Goal: Check status: Check status

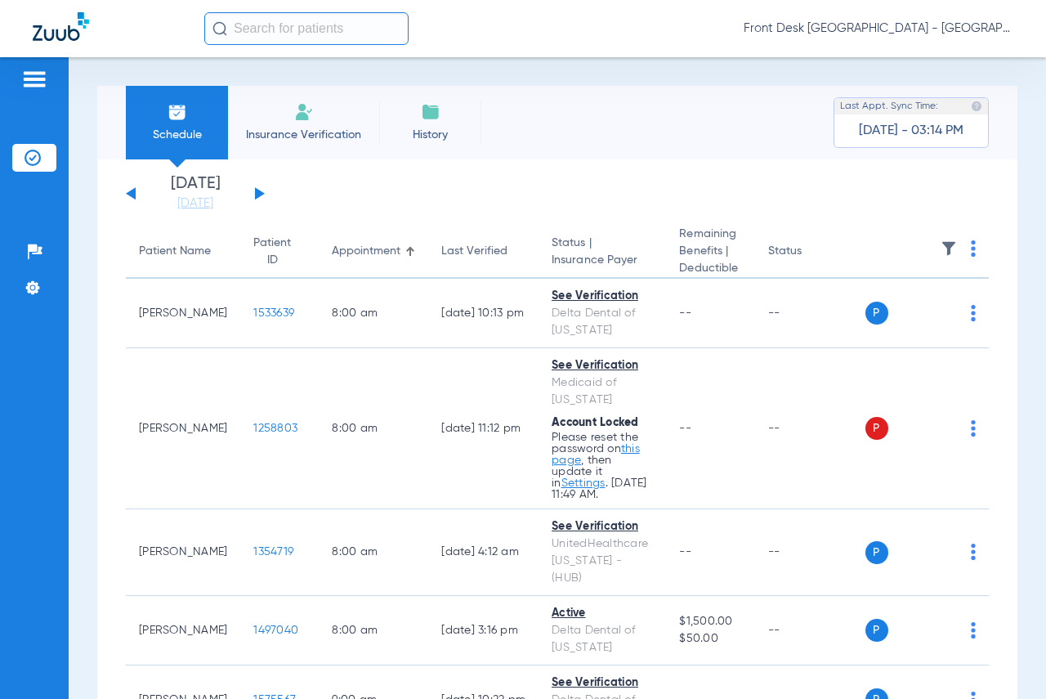
click at [285, 31] on input "text" at bounding box center [306, 28] width 204 height 33
click at [245, 32] on input "text" at bounding box center [306, 28] width 204 height 33
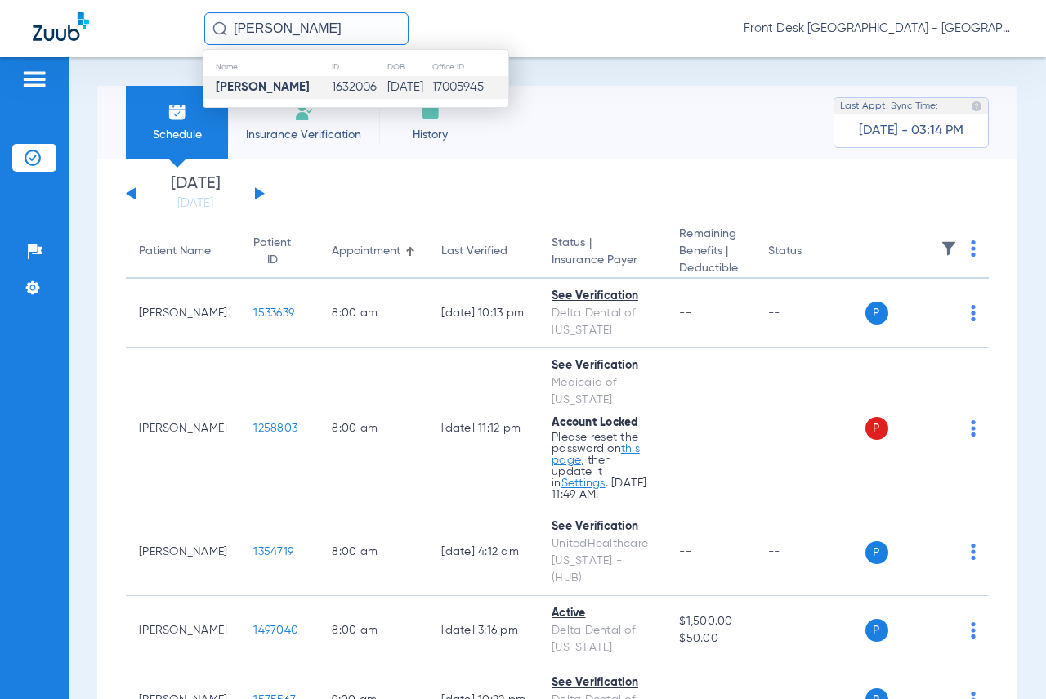
type input "[PERSON_NAME]"
click at [277, 82] on strong "[PERSON_NAME]" at bounding box center [263, 87] width 94 height 12
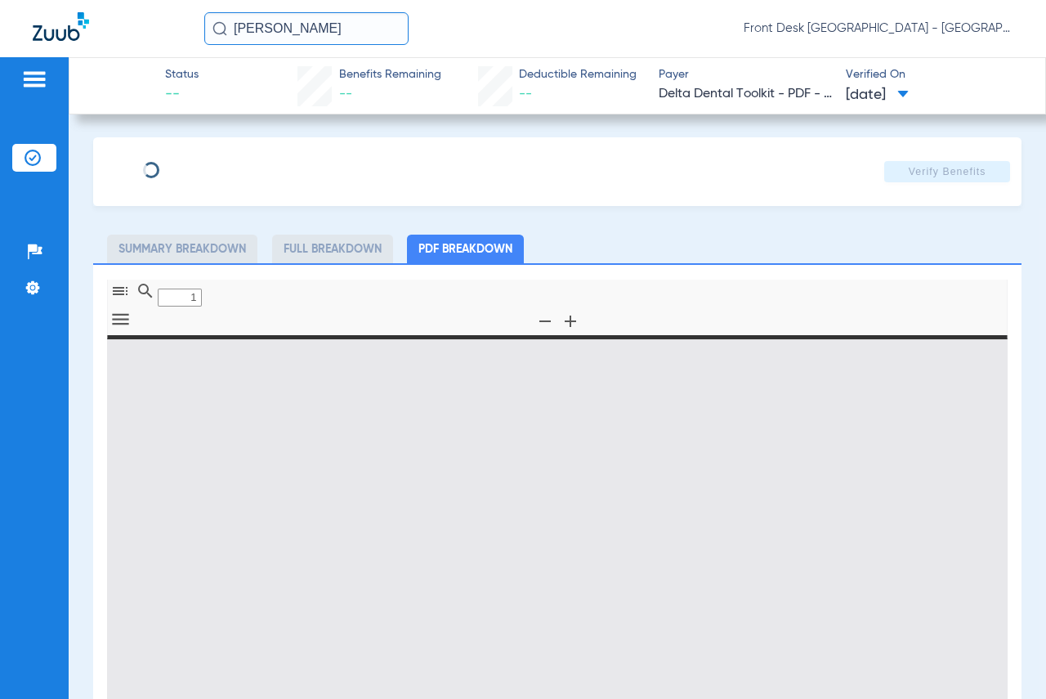
type input "0"
select select "page-width"
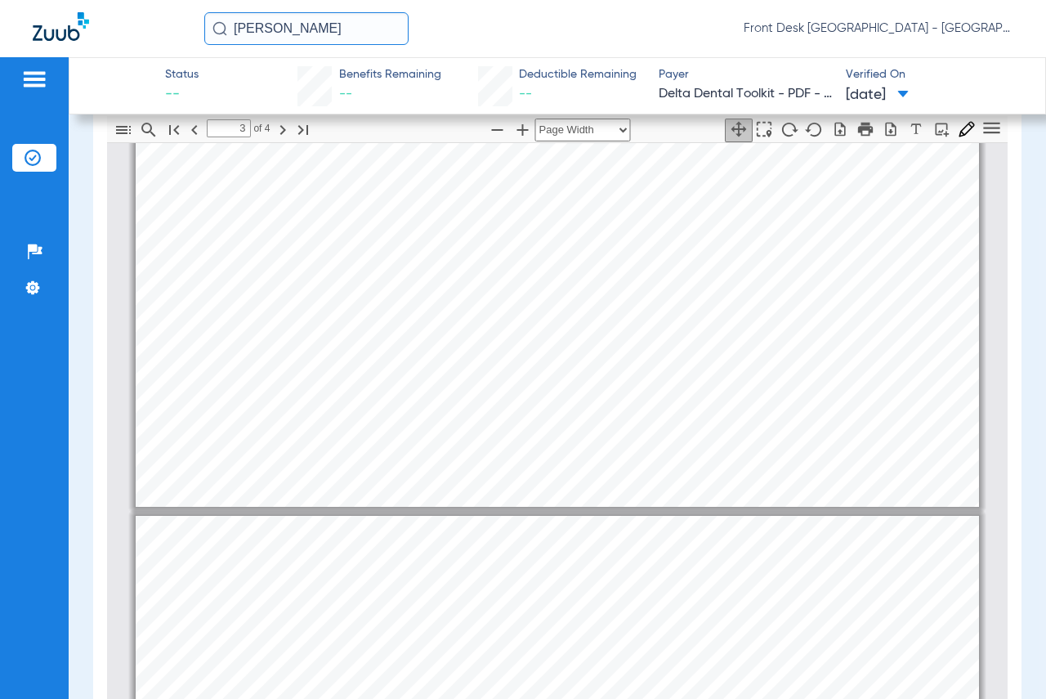
scroll to position [2779, 0]
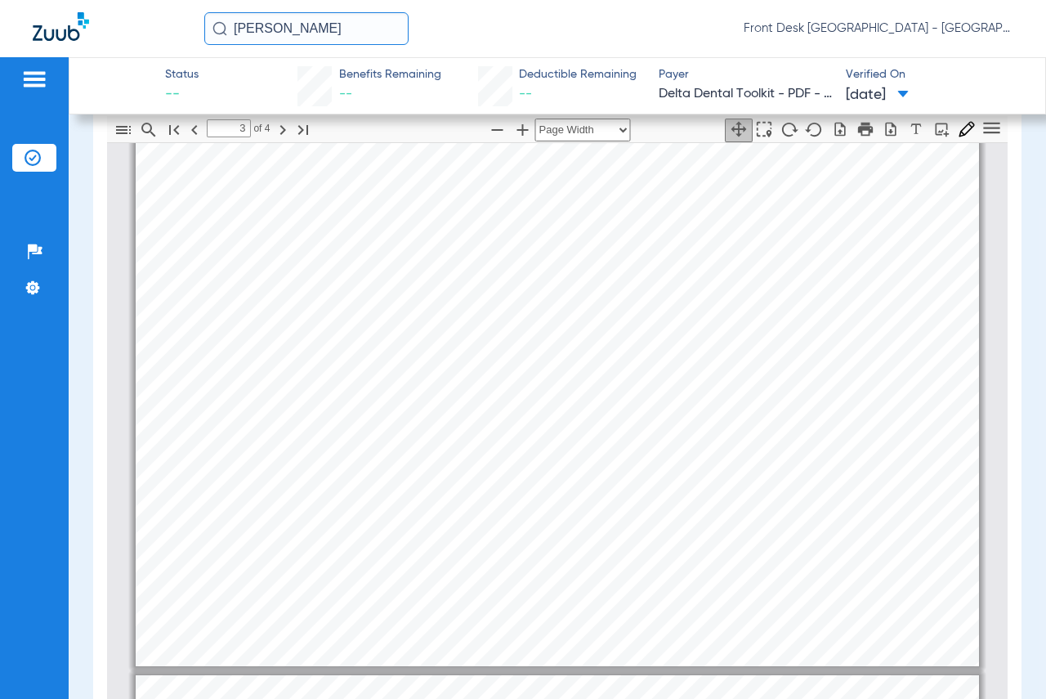
click at [37, 74] on img at bounding box center [34, 79] width 26 height 20
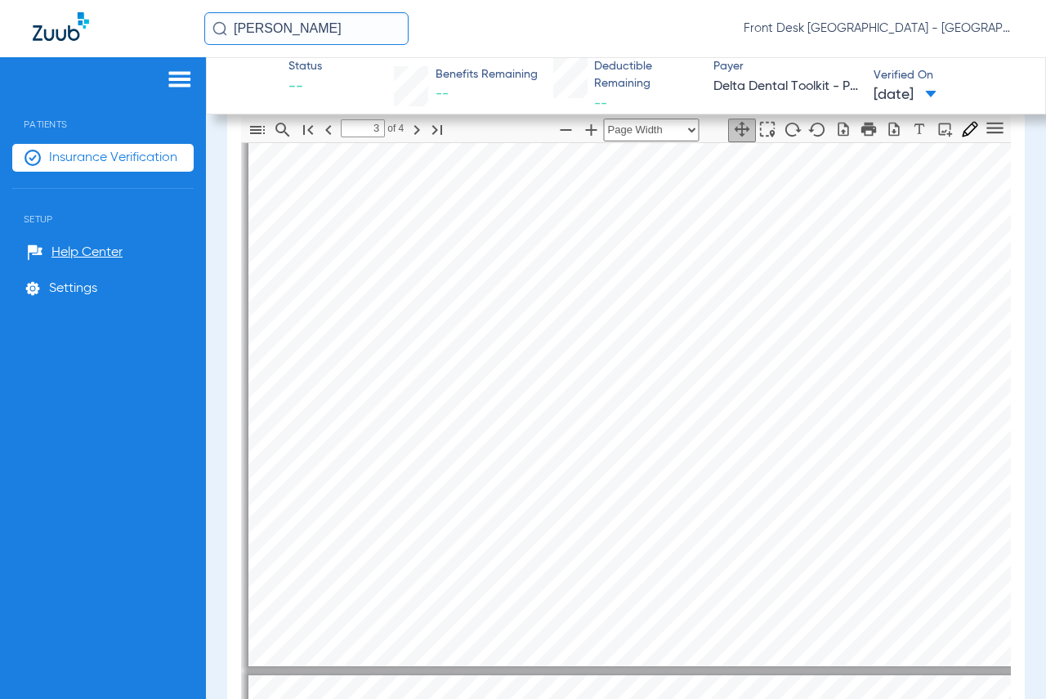
click at [181, 78] on img at bounding box center [180, 79] width 26 height 20
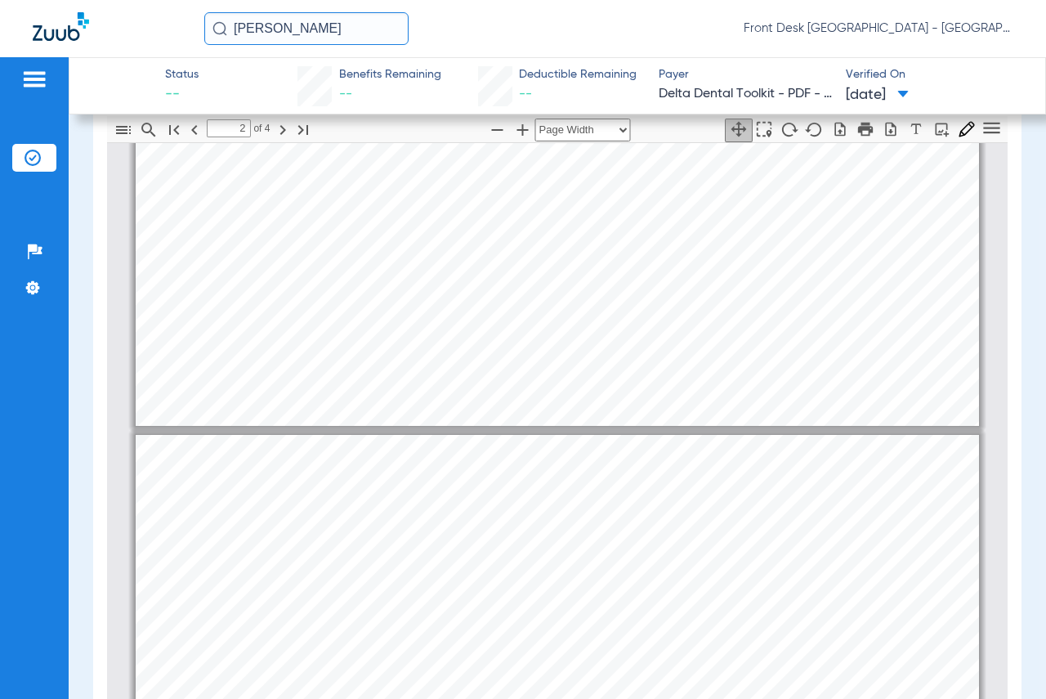
type input "1"
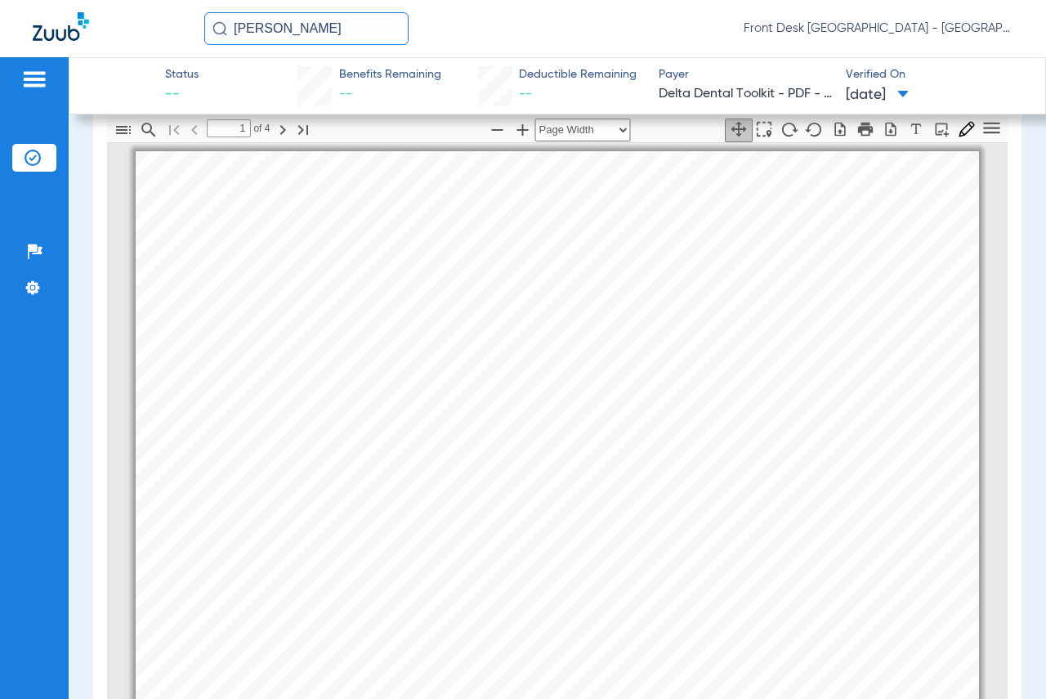
scroll to position [0, 0]
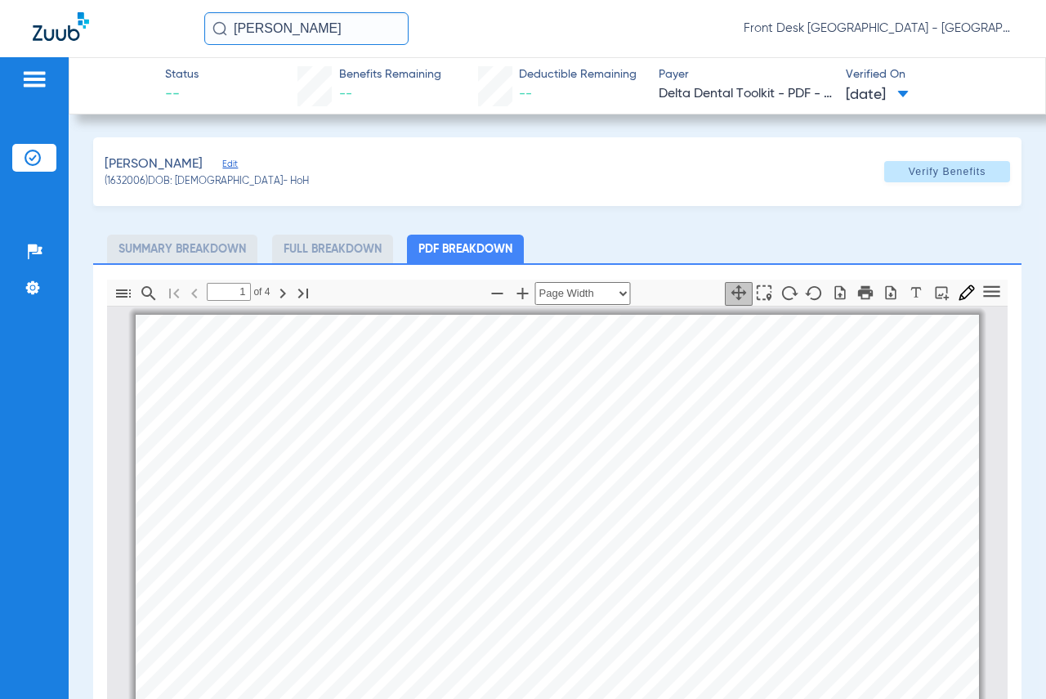
click at [300, 31] on input "[PERSON_NAME]" at bounding box center [306, 28] width 204 height 33
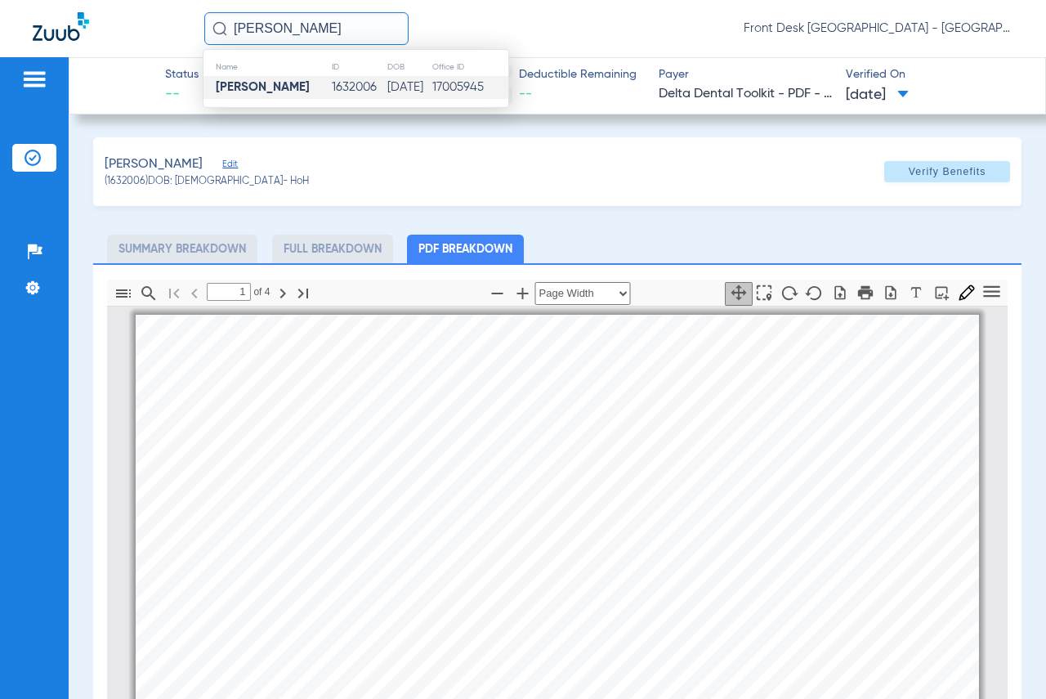
click at [333, 29] on input "[PERSON_NAME]" at bounding box center [306, 28] width 204 height 33
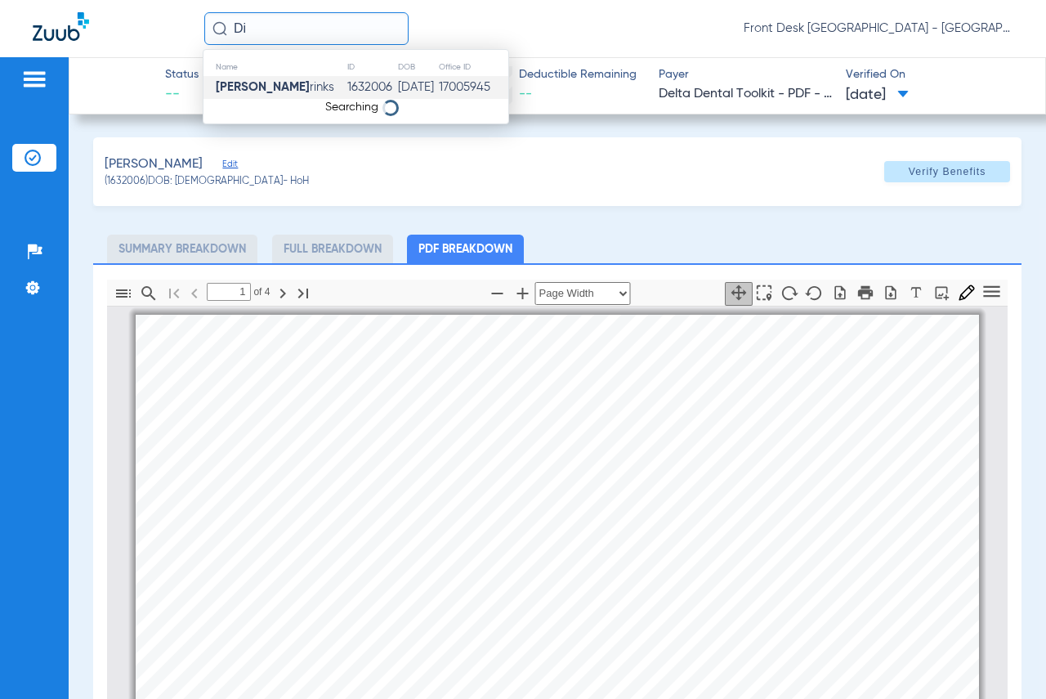
type input "D"
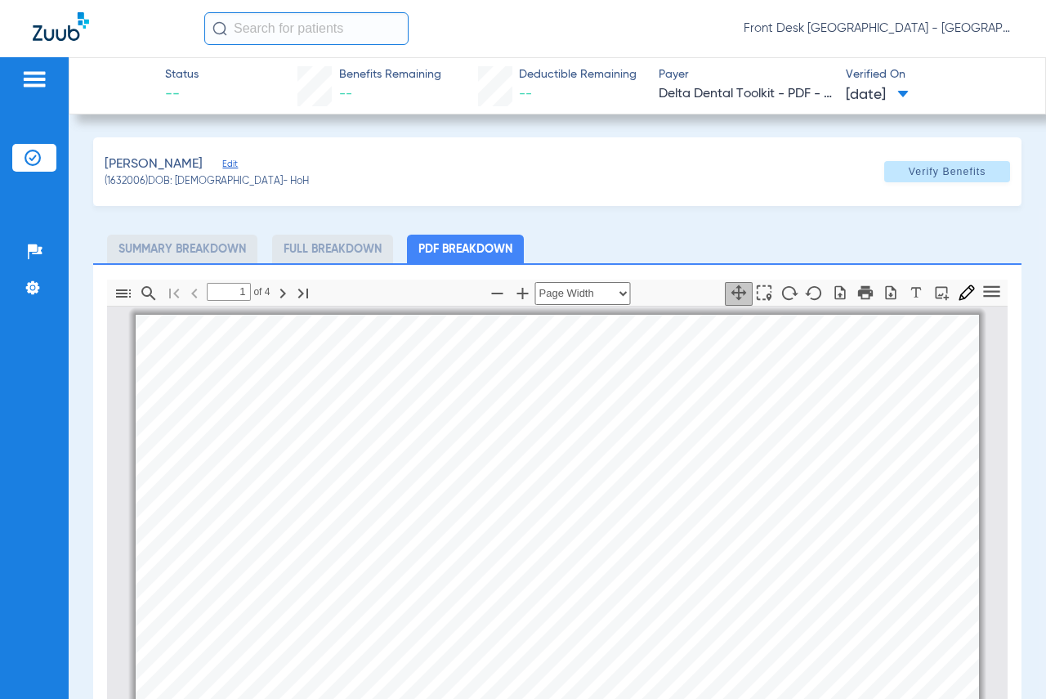
click at [30, 79] on img at bounding box center [34, 79] width 26 height 20
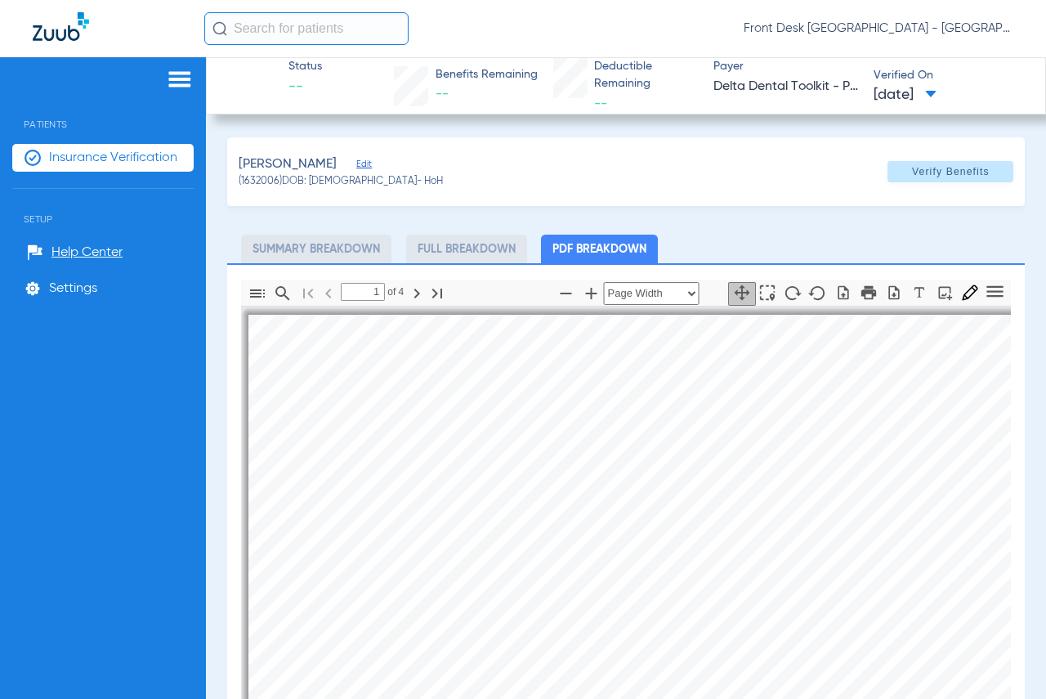
click at [63, 122] on span "Patients" at bounding box center [102, 112] width 181 height 36
click at [126, 161] on span "Insurance Verification" at bounding box center [113, 158] width 128 height 16
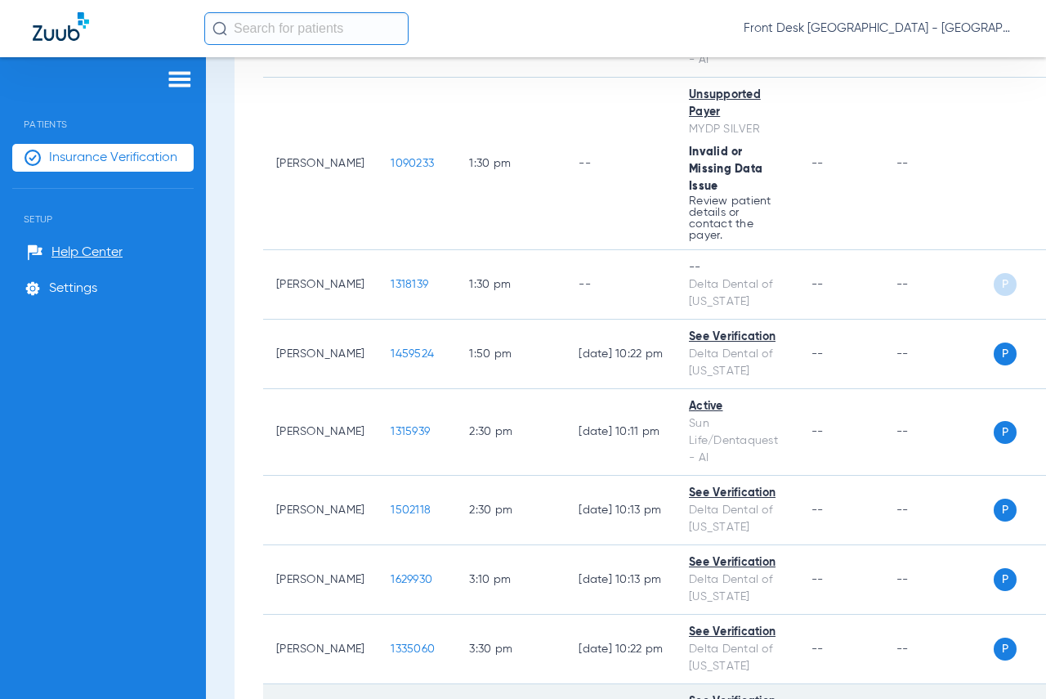
scroll to position [2472, 0]
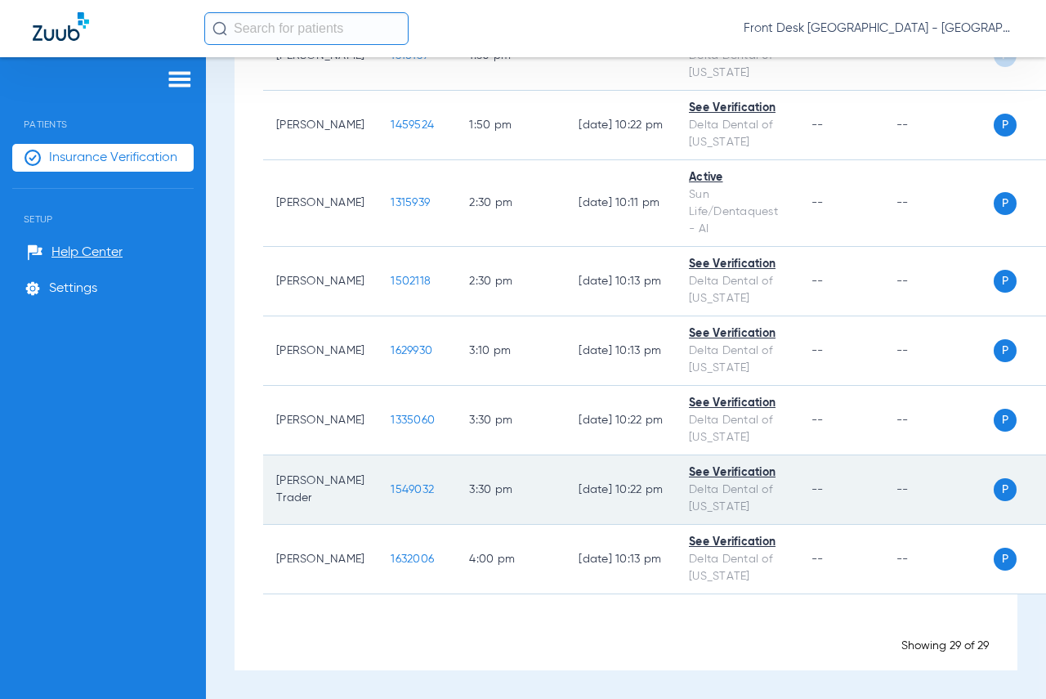
click at [731, 469] on div "See Verification" at bounding box center [737, 472] width 96 height 17
click at [391, 492] on span "1549032" at bounding box center [412, 489] width 43 height 11
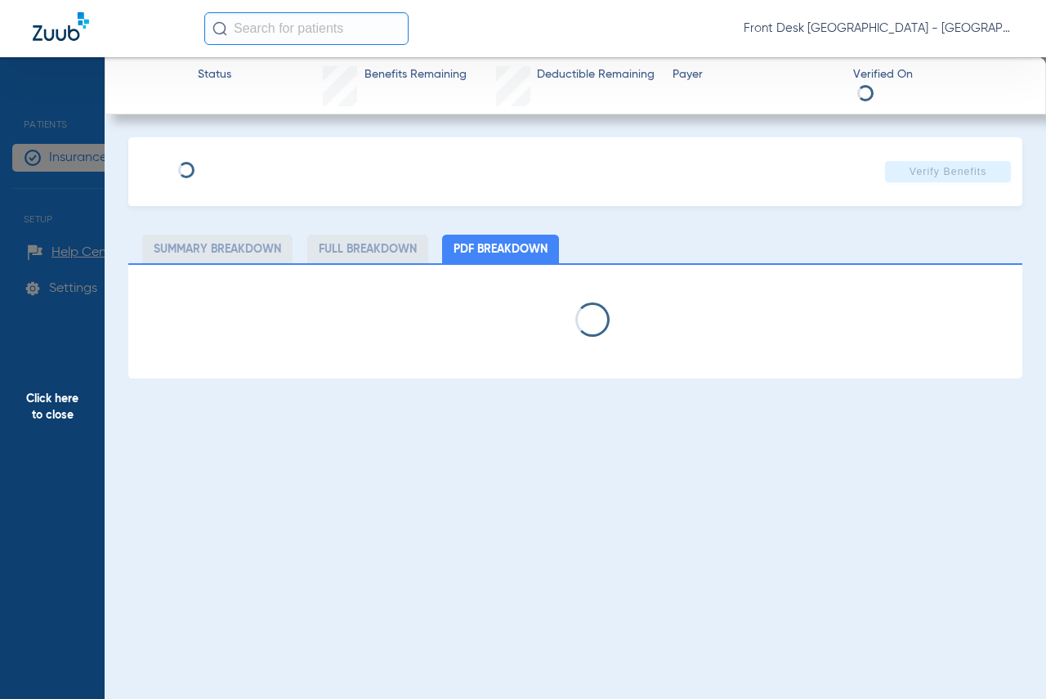
select select "page-width"
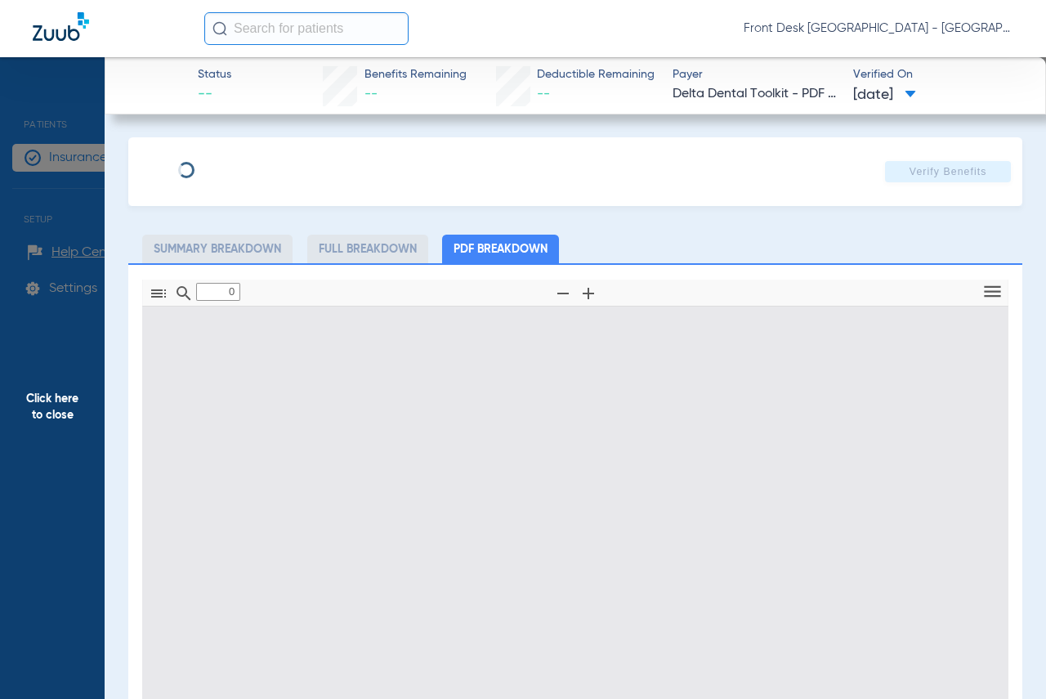
type input "1"
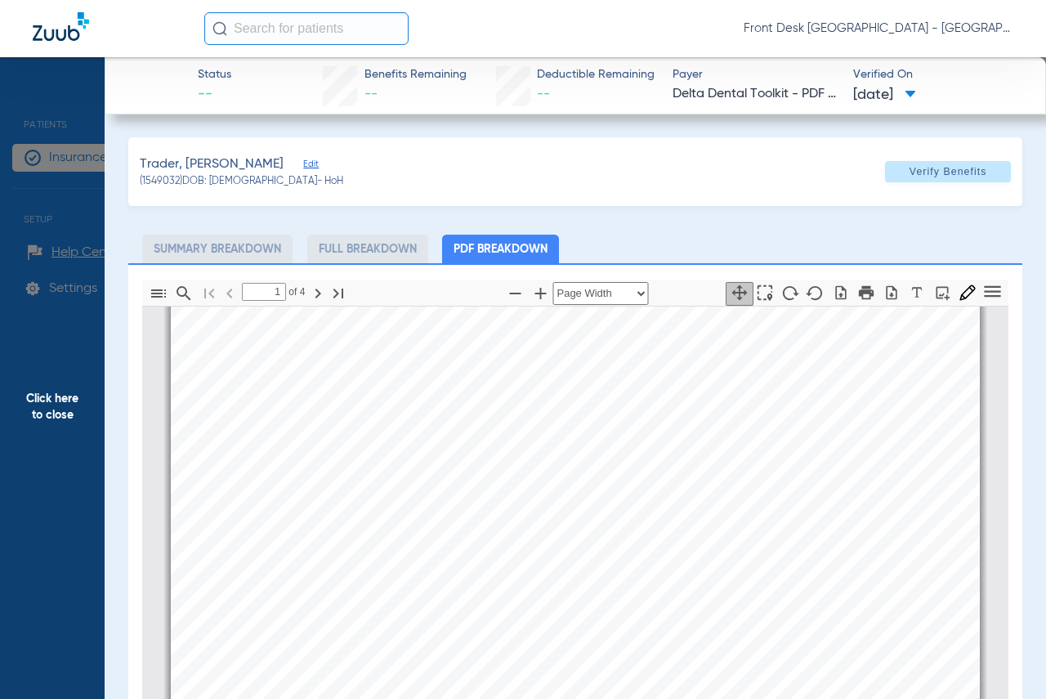
scroll to position [253, 0]
click at [60, 399] on span "Click here to close" at bounding box center [52, 406] width 105 height 699
